Goal: Task Accomplishment & Management: Use online tool/utility

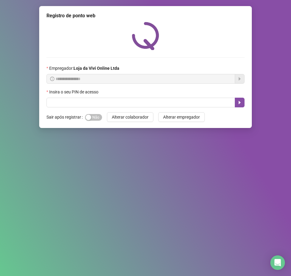
click at [95, 95] on label "Insira o seu PIN de acesso" at bounding box center [74, 92] width 56 height 7
click at [96, 98] on div "Insira o seu PIN de acesso" at bounding box center [145, 98] width 198 height 19
click at [96, 99] on input "text" at bounding box center [140, 103] width 189 height 10
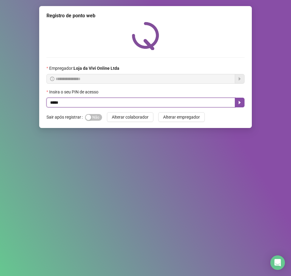
type input "*****"
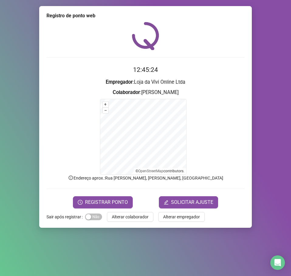
click at [94, 63] on div "12:45:24 Empregador : Loja da Vivi Online Ltda Colaborador : [PERSON_NAME] + – …" at bounding box center [145, 115] width 198 height 187
click at [98, 200] on span "REGISTRAR PONTO" at bounding box center [106, 202] width 43 height 7
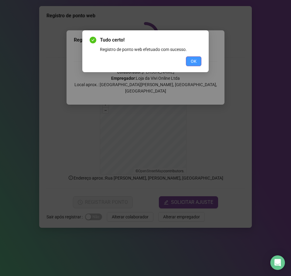
click at [196, 60] on span "OK" at bounding box center [194, 61] width 6 height 7
